Goal: Information Seeking & Learning: Find specific fact

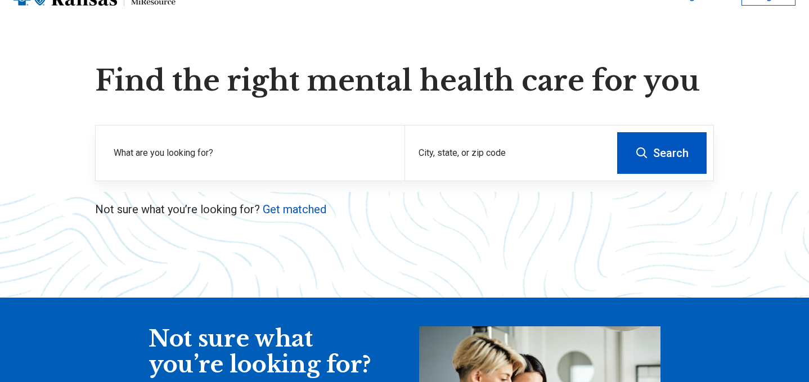
scroll to position [47, 0]
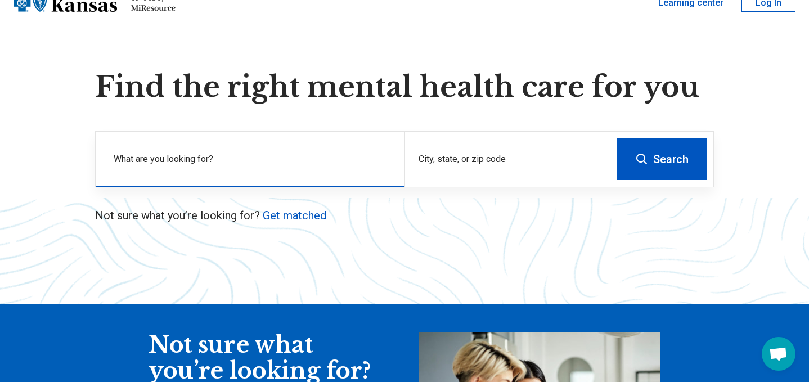
click at [303, 158] on label "What are you looking for?" at bounding box center [252, 158] width 277 height 13
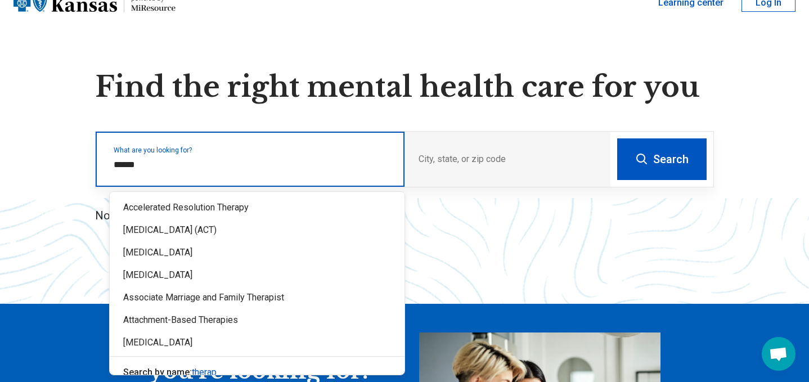
type input "*******"
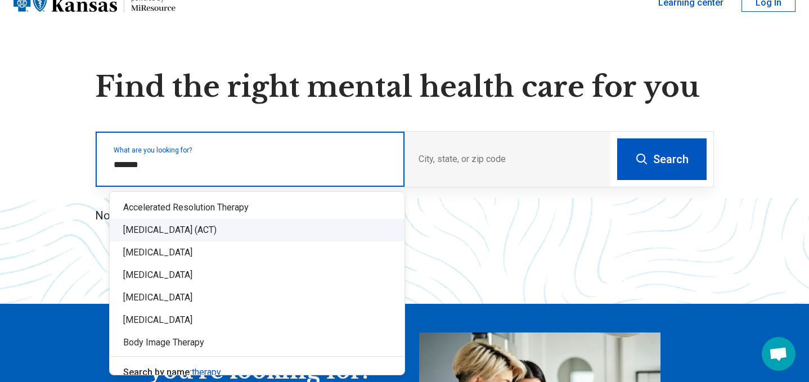
click at [298, 232] on div "[MEDICAL_DATA] (ACT)" at bounding box center [257, 230] width 295 height 22
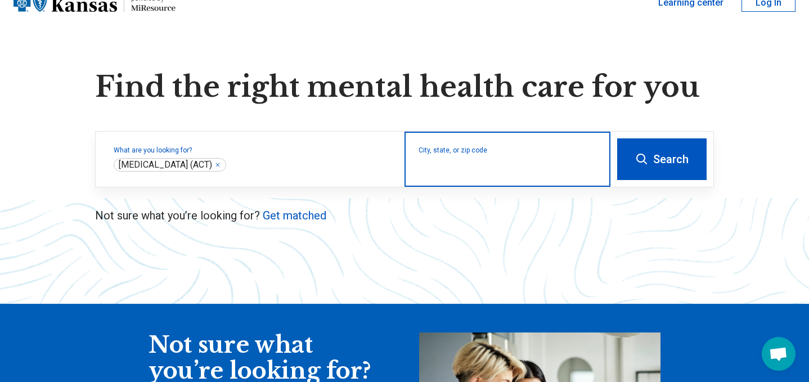
click at [503, 170] on input "City, state, or zip code" at bounding box center [507, 166] width 178 height 13
type input "*****"
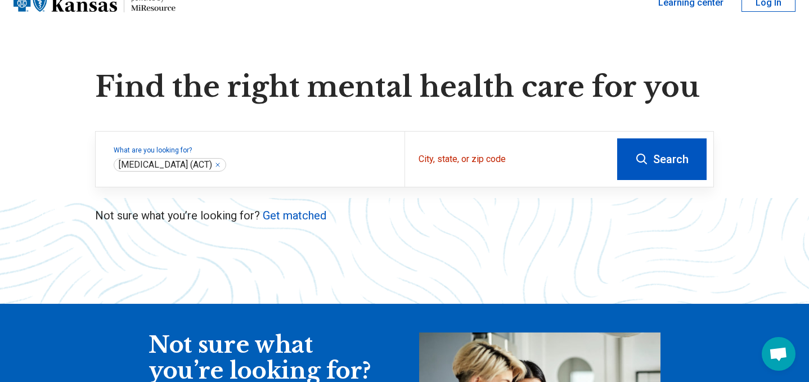
click at [659, 166] on button "Search" at bounding box center [661, 159] width 89 height 42
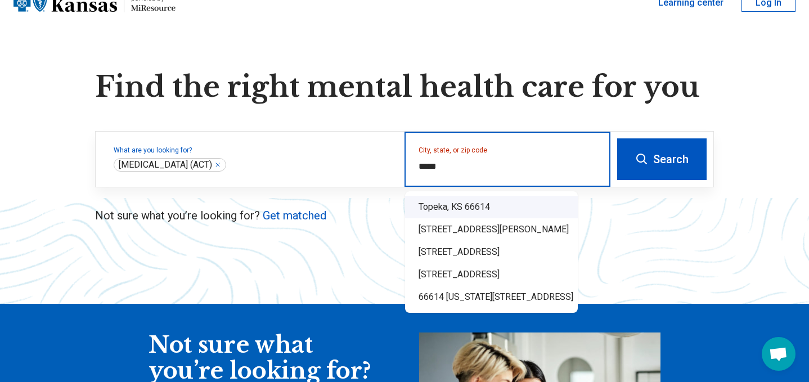
click at [515, 207] on div "Topeka, KS 66614" at bounding box center [491, 207] width 173 height 22
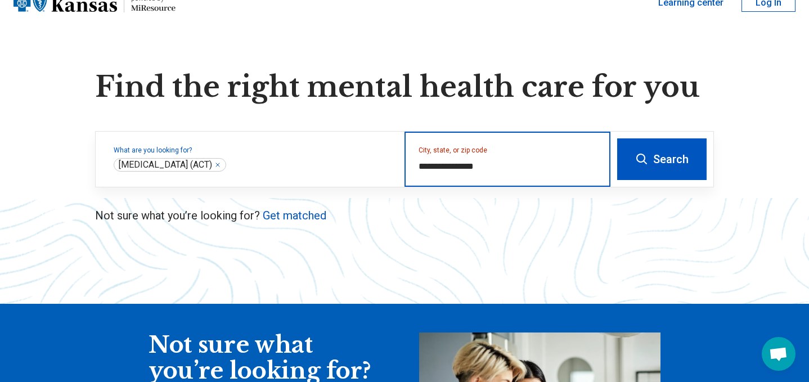
type input "**********"
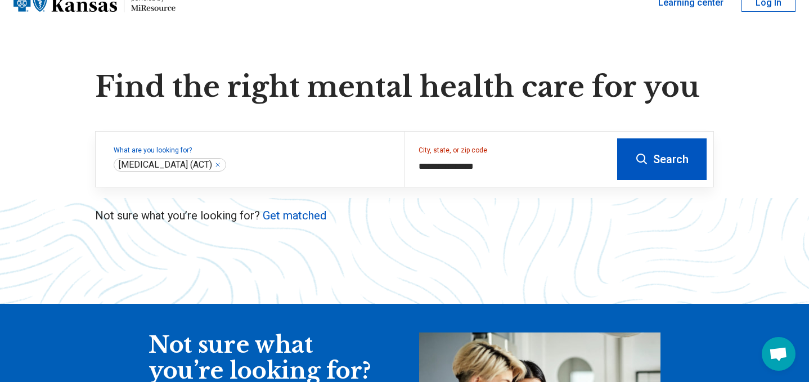
click at [648, 172] on button "Search" at bounding box center [661, 159] width 89 height 42
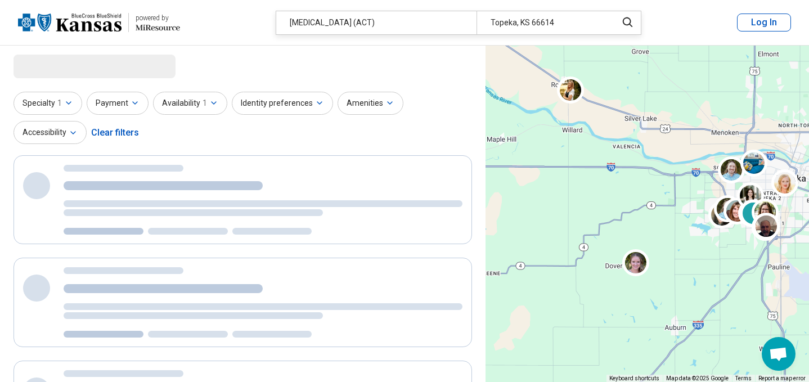
select select "***"
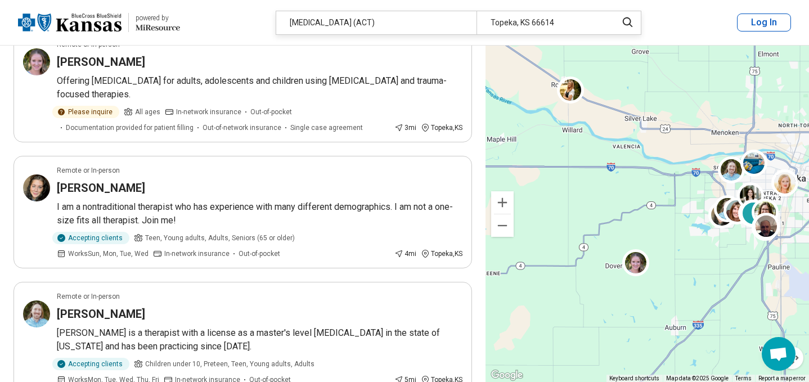
scroll to position [125, 0]
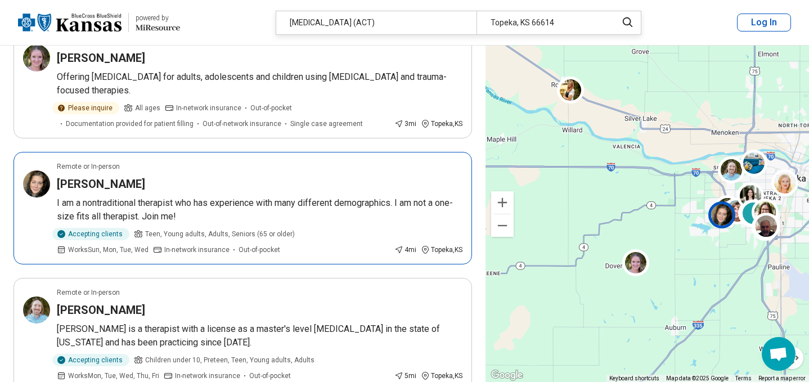
click at [349, 185] on div "[PERSON_NAME]" at bounding box center [259, 184] width 405 height 16
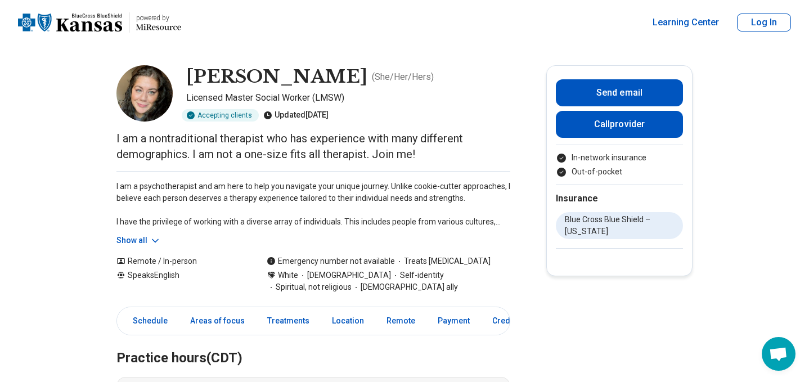
click at [138, 238] on button "Show all" at bounding box center [138, 240] width 44 height 12
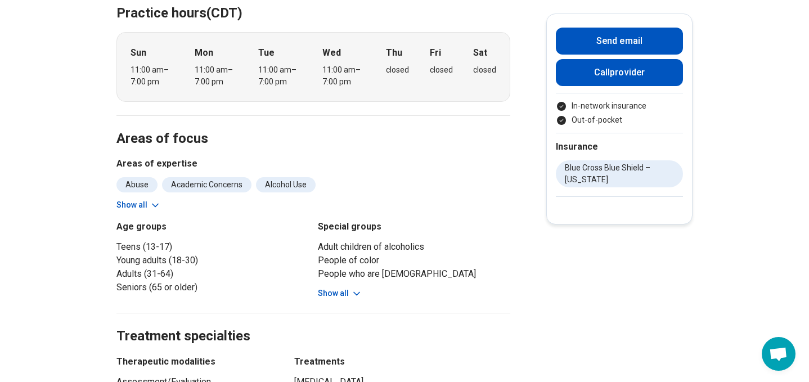
scroll to position [452, 0]
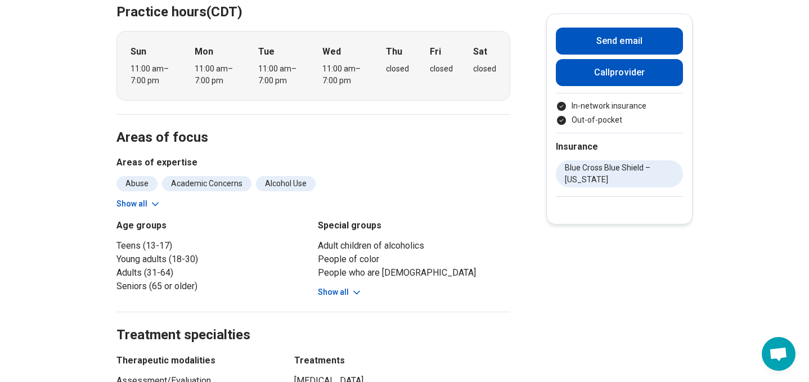
click at [133, 205] on button "Show all" at bounding box center [138, 204] width 44 height 12
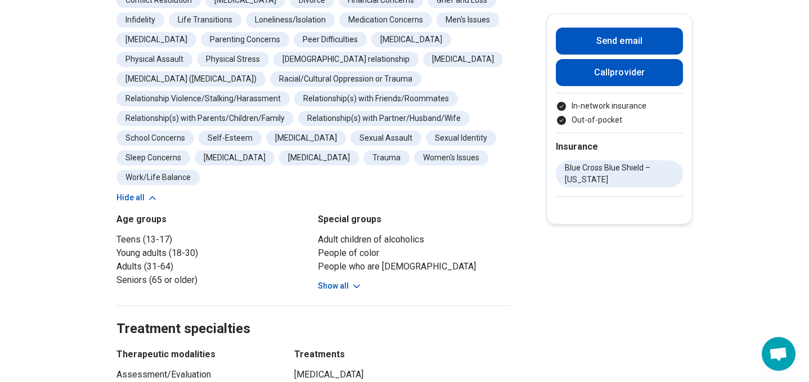
scroll to position [697, 0]
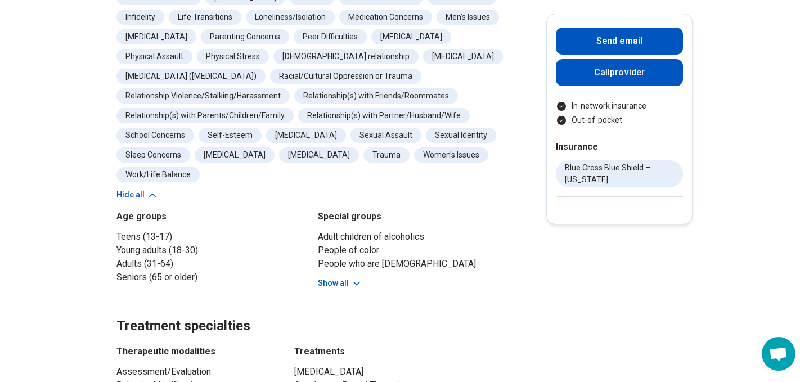
click at [330, 283] on button "Show all" at bounding box center [340, 283] width 44 height 12
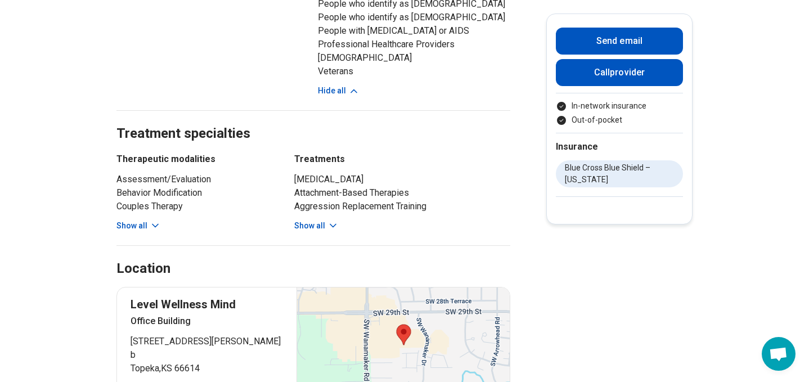
scroll to position [1001, 0]
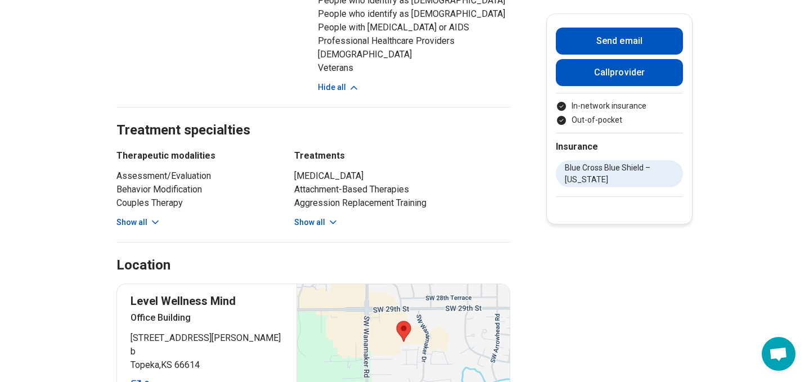
click at [305, 225] on button "Show all" at bounding box center [316, 222] width 44 height 12
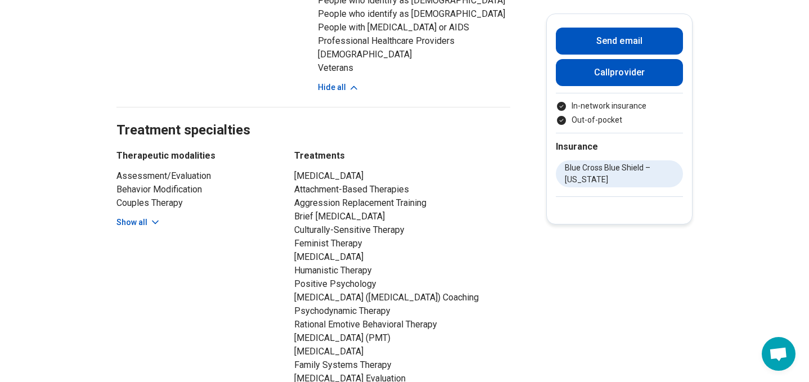
click at [127, 216] on button "Show all" at bounding box center [138, 222] width 44 height 12
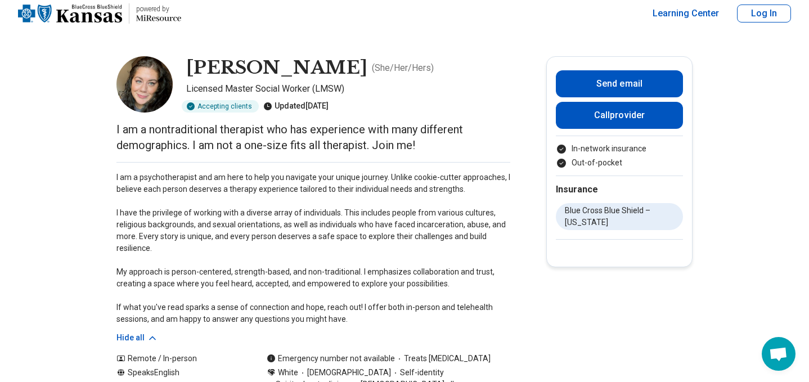
scroll to position [0, 0]
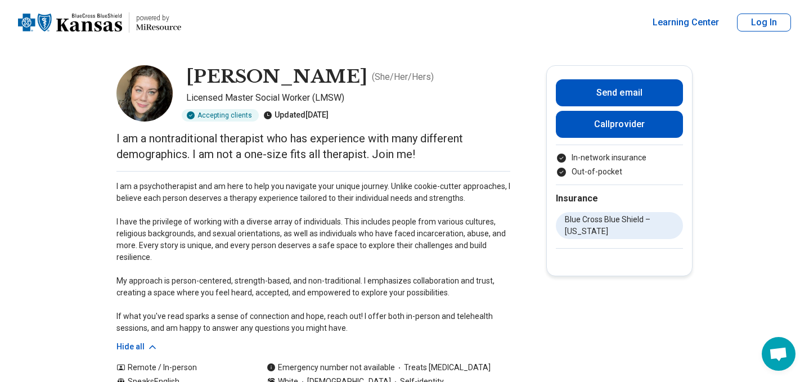
drag, startPoint x: 188, startPoint y: 72, endPoint x: 332, endPoint y: 82, distance: 144.3
click at [332, 82] on h1 "[PERSON_NAME]" at bounding box center [276, 77] width 181 height 24
copy h1 "[PERSON_NAME]"
